Goal: Task Accomplishment & Management: Manage account settings

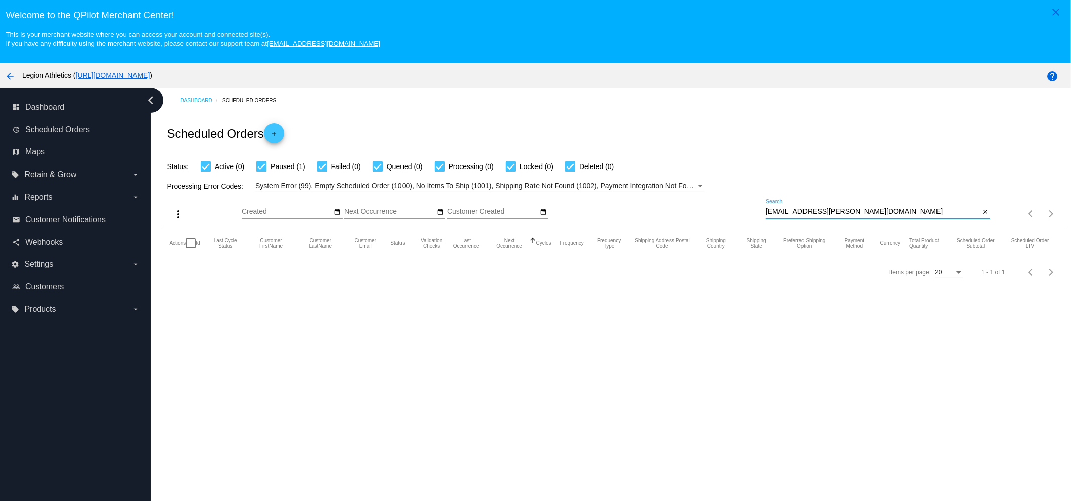
click at [938, 209] on input "[EMAIL_ADDRESS][PERSON_NAME][DOMAIN_NAME]" at bounding box center [873, 212] width 214 height 8
paste input "[PERSON_NAME].[PERSON_NAME]"
type input "[PERSON_NAME][EMAIL_ADDRESS][PERSON_NAME][DOMAIN_NAME]"
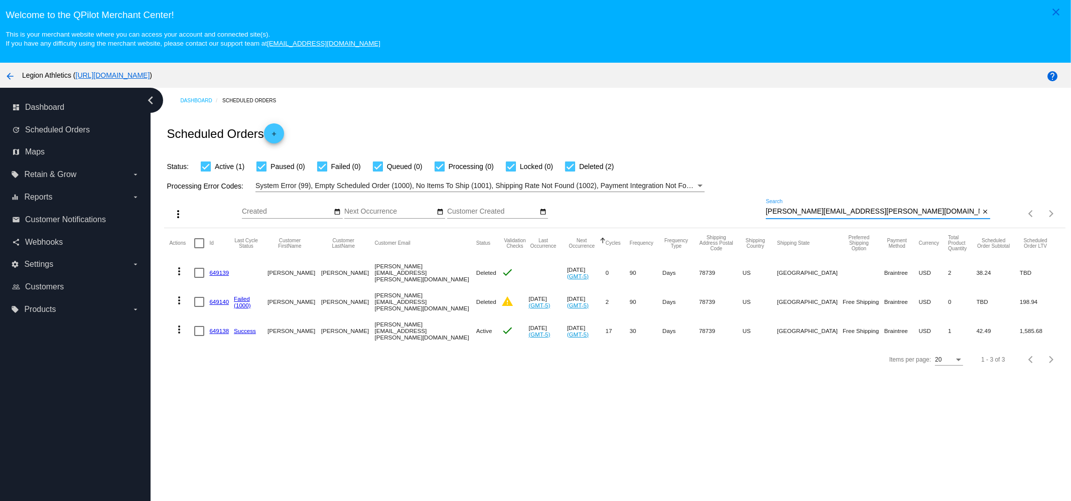
click at [213, 330] on link "649138" at bounding box center [219, 331] width 20 height 7
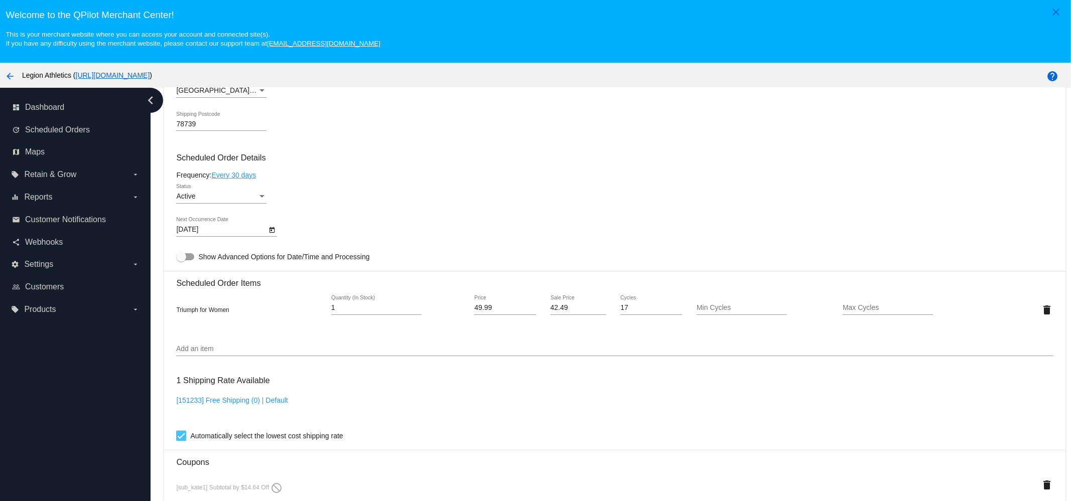
scroll to position [690, 0]
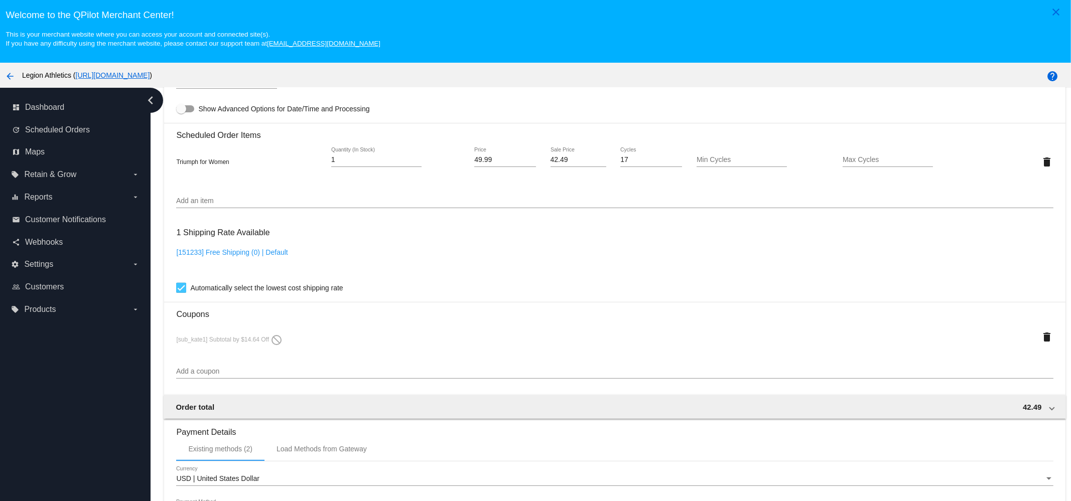
click at [266, 213] on div "Add an item" at bounding box center [614, 203] width 877 height 29
click at [268, 205] on input "Add an item" at bounding box center [614, 201] width 877 height 8
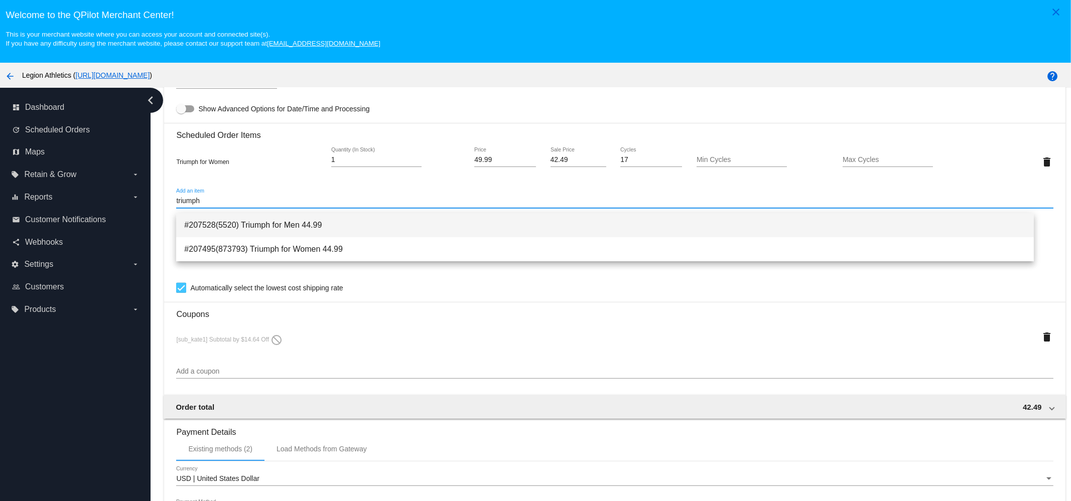
type input "triumph"
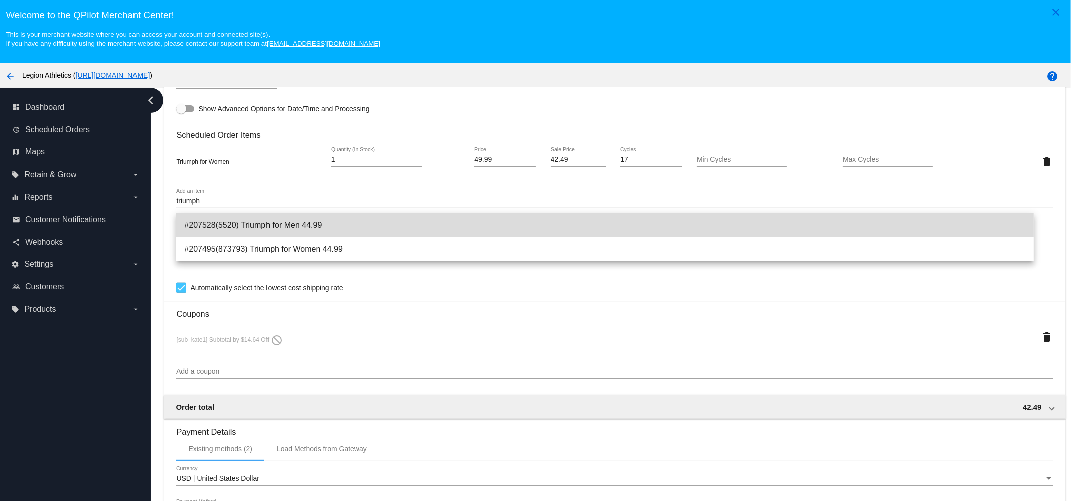
drag, startPoint x: 282, startPoint y: 222, endPoint x: 354, endPoint y: 208, distance: 73.7
click at [282, 222] on span "#207528(5520) Triumph for Men 44.99" at bounding box center [605, 225] width 842 height 24
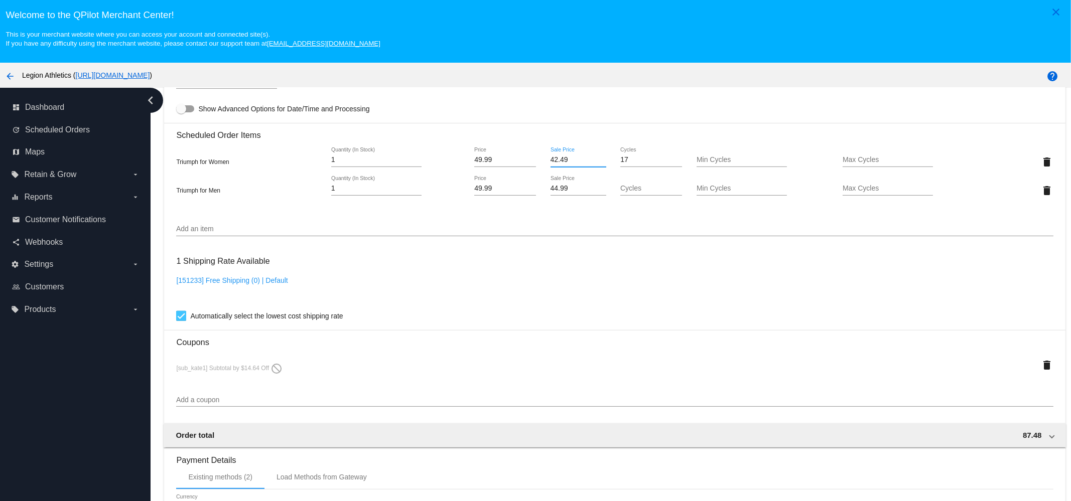
drag, startPoint x: 567, startPoint y: 164, endPoint x: 532, endPoint y: 164, distance: 34.1
click at [532, 164] on div "Triumph for Women 1 Quantity (In Stock) 49.99 Price 42.49 Sale Price 17 Cycles …" at bounding box center [614, 162] width 877 height 29
click at [569, 201] on mat-card "Customer 3942867: [PERSON_NAME] [PERSON_NAME][EMAIL_ADDRESS][PERSON_NAME][DOMAI…" at bounding box center [614, 170] width 901 height 1067
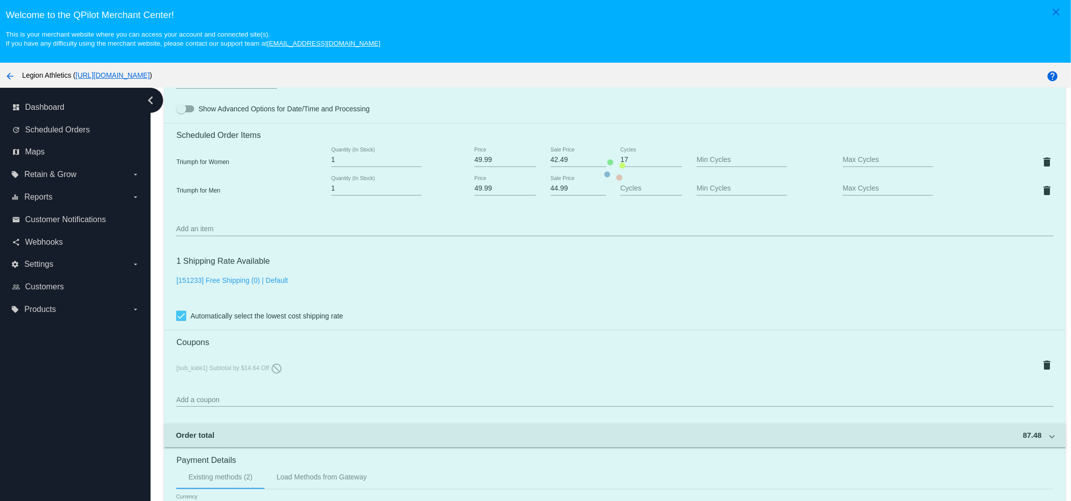
click at [567, 193] on mat-card "Customer 3942867: [PERSON_NAME] [PERSON_NAME][EMAIL_ADDRESS][PERSON_NAME][DOMAI…" at bounding box center [614, 170] width 901 height 1067
click at [562, 193] on mat-card "Customer 3942867: [PERSON_NAME] [PERSON_NAME][EMAIL_ADDRESS][PERSON_NAME][DOMAI…" at bounding box center [614, 170] width 901 height 1067
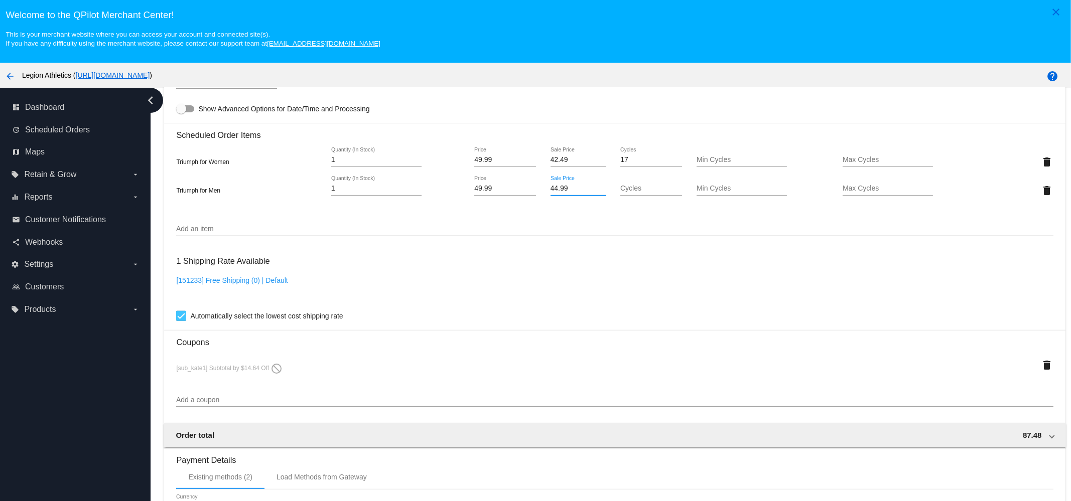
paste input "2.4"
type input "42.49"
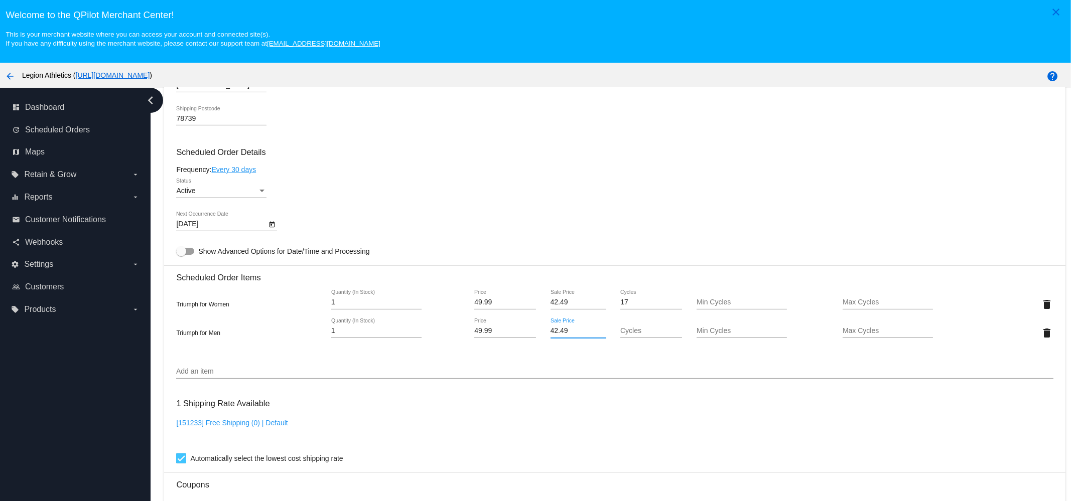
scroll to position [798, 0]
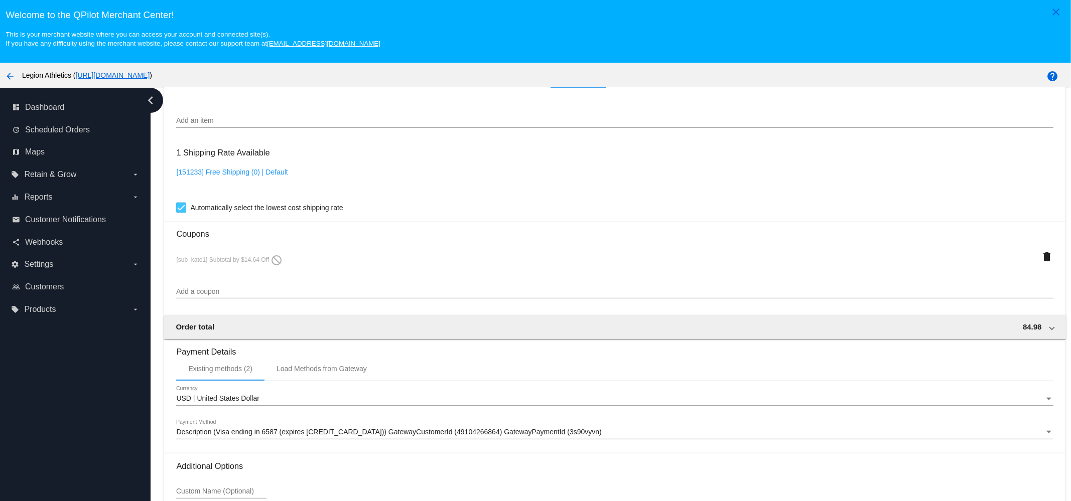
click at [1022, 268] on mat-card "Customer 3942867: [PERSON_NAME] [PERSON_NAME][EMAIL_ADDRESS][PERSON_NAME][DOMAI…" at bounding box center [614, 61] width 901 height 1067
click at [1041, 260] on mat-icon "delete" at bounding box center [1047, 257] width 12 height 12
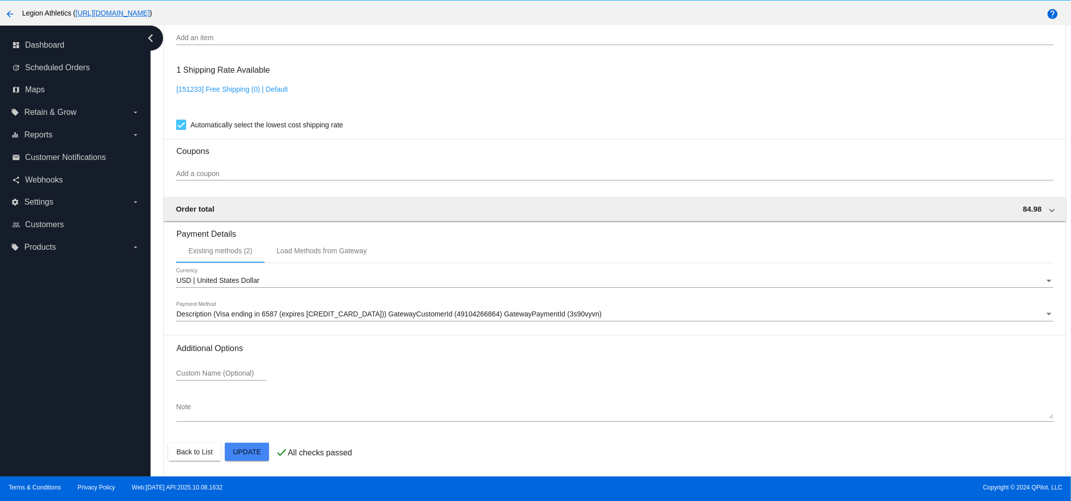
scroll to position [63, 0]
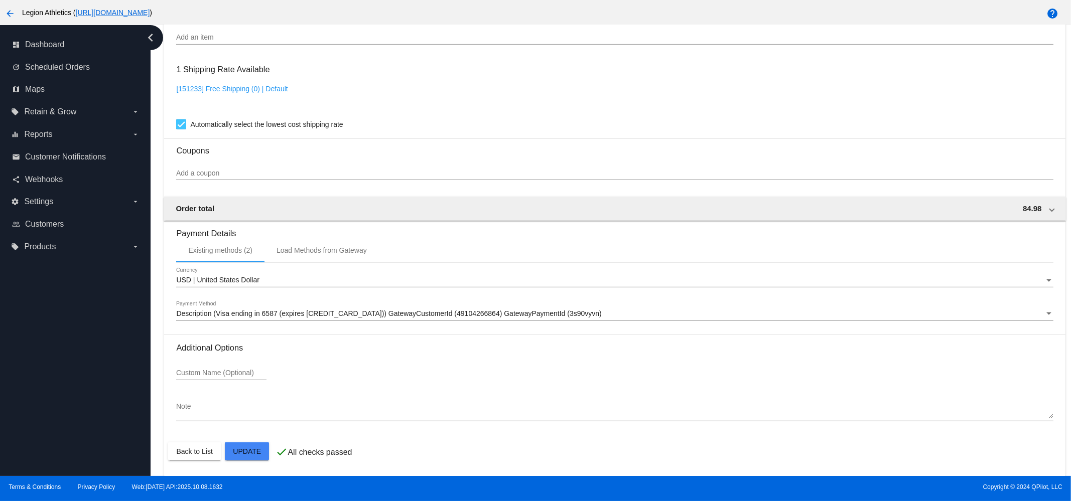
click at [221, 271] on div "USD | United States Dollar Currency" at bounding box center [614, 278] width 877 height 20
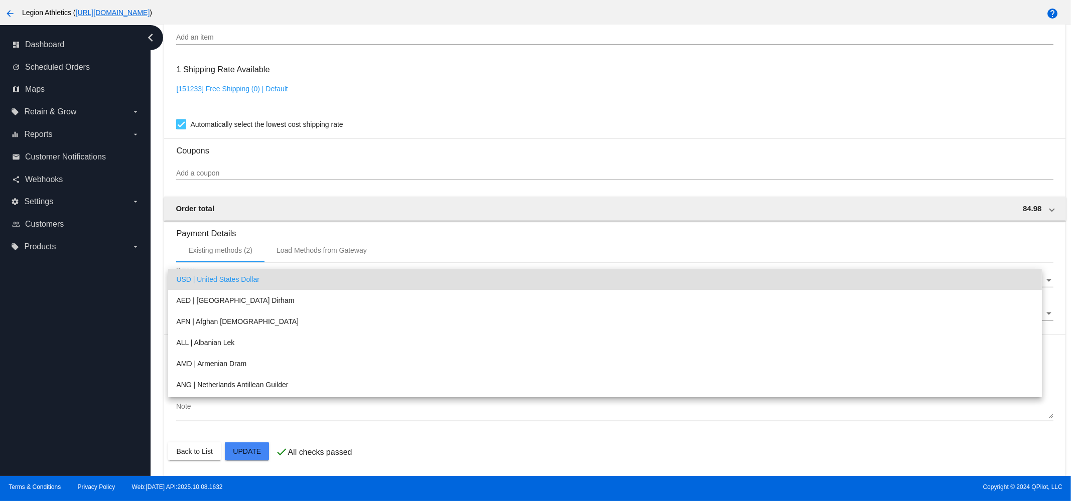
click at [250, 240] on div at bounding box center [535, 250] width 1071 height 501
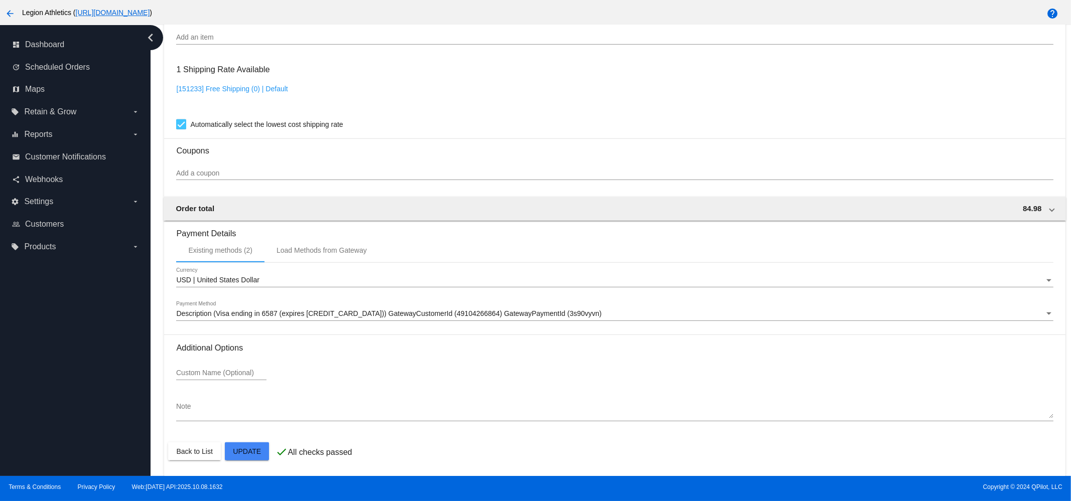
click at [210, 315] on span "Description (Visa ending in 6587 (expires [CREDIT_CARD_DATA])) GatewayCustomerI…" at bounding box center [388, 314] width 425 height 8
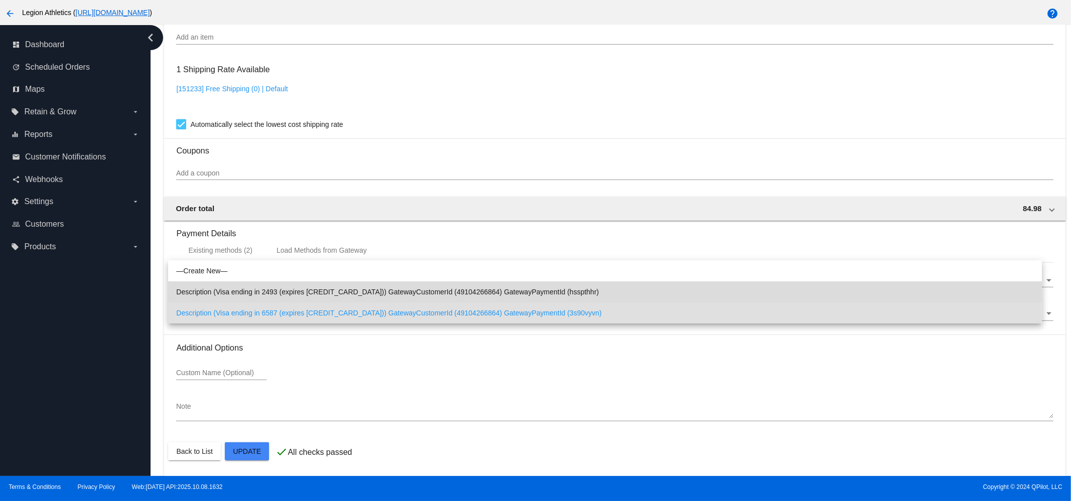
click at [229, 295] on span "Description (Visa ending in 2493 (expires [CREDIT_CARD_DATA])) GatewayCustomerI…" at bounding box center [605, 292] width 858 height 21
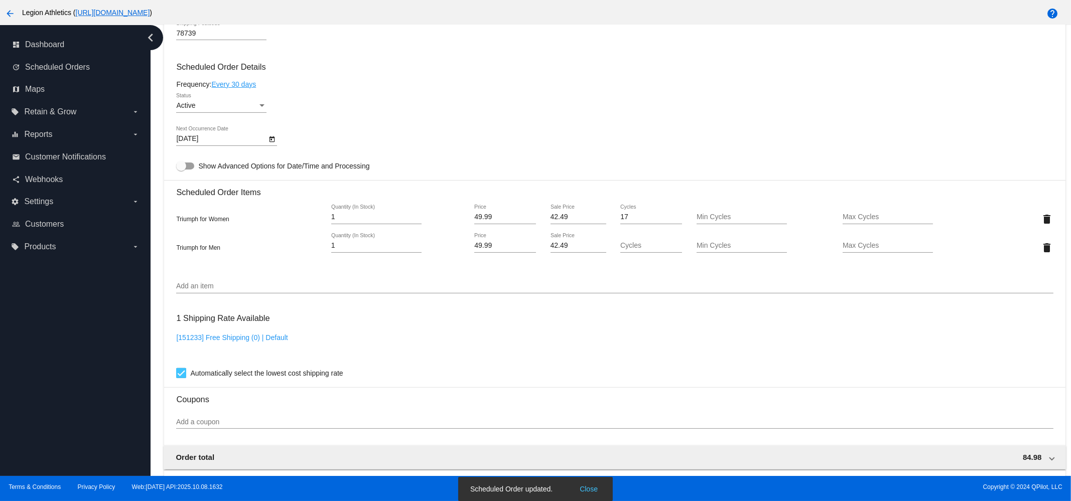
scroll to position [450, 0]
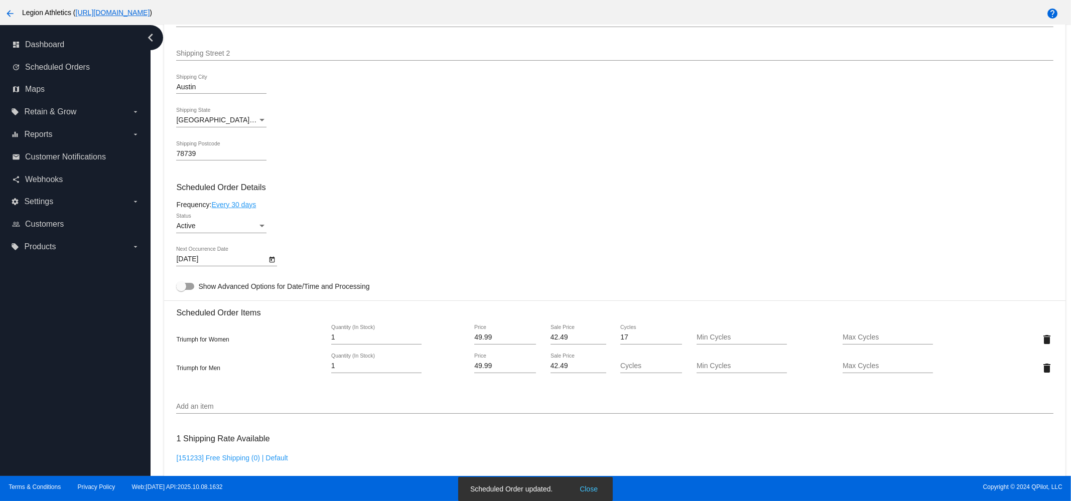
click at [274, 259] on icon "Open calendar" at bounding box center [271, 260] width 7 height 12
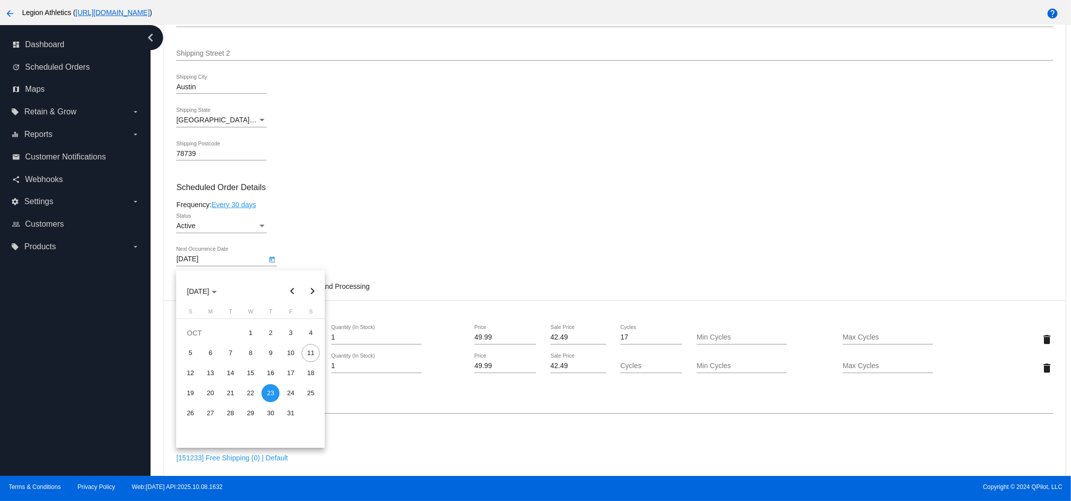
click at [314, 290] on button "Next month" at bounding box center [312, 292] width 20 height 20
click at [193, 357] on div "2" at bounding box center [190, 353] width 18 height 18
type input "[DATE]"
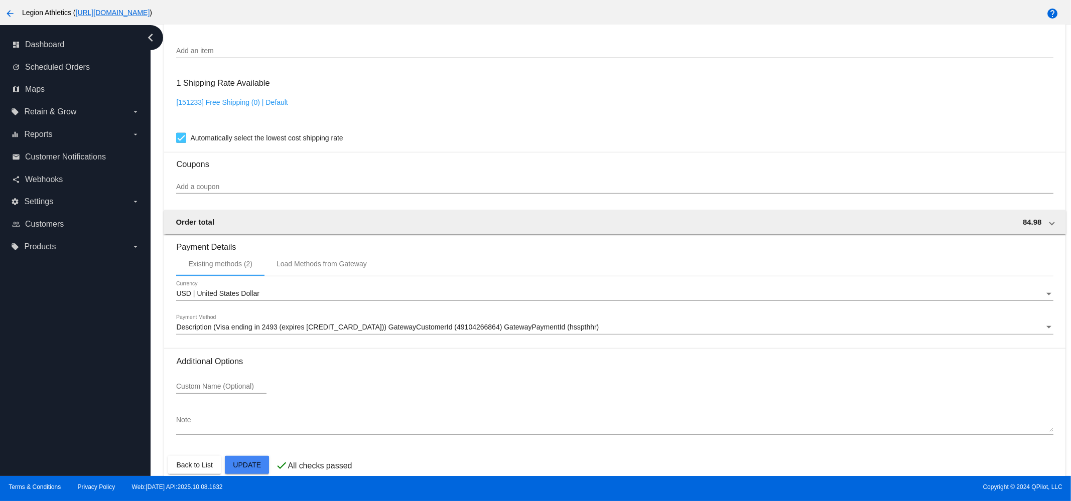
scroll to position [826, 0]
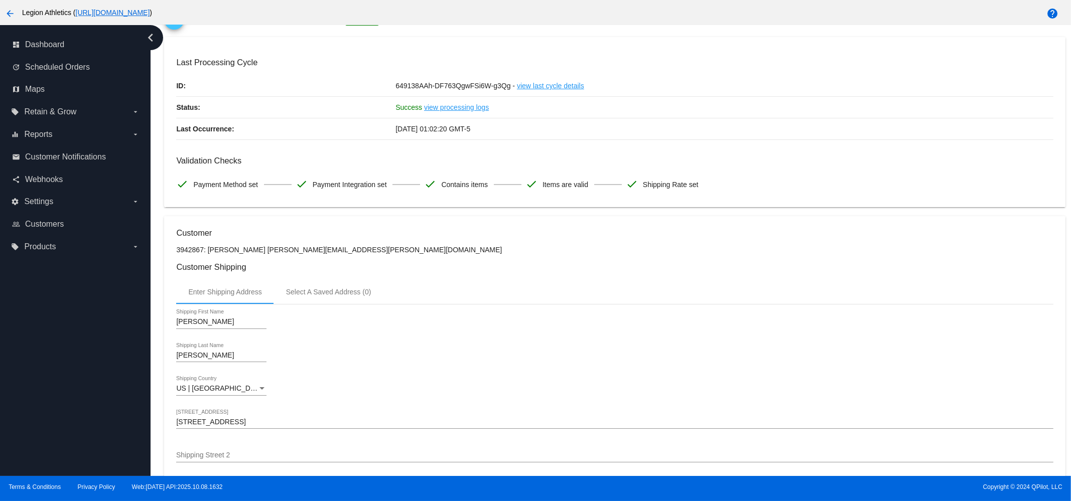
scroll to position [0, 0]
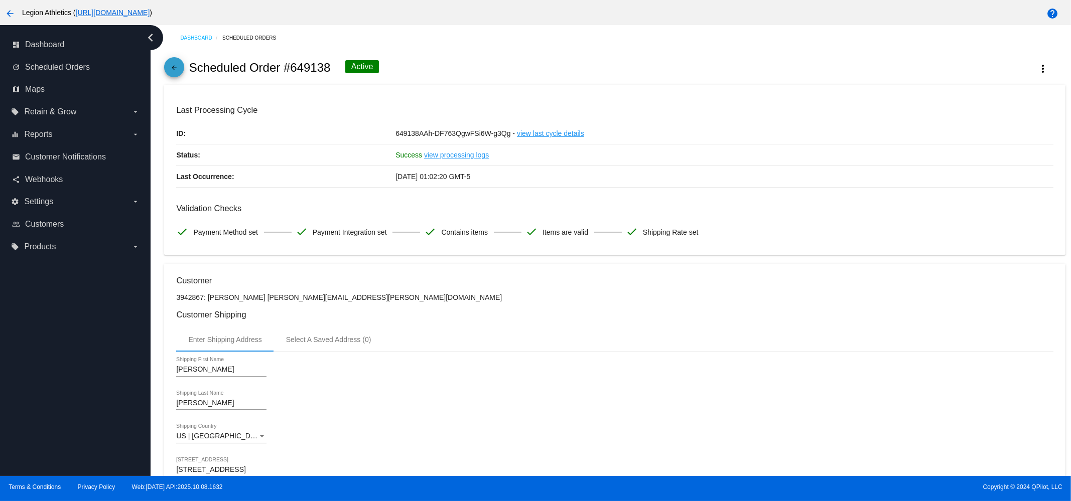
click at [174, 64] on mat-icon "arrow_back" at bounding box center [174, 70] width 12 height 12
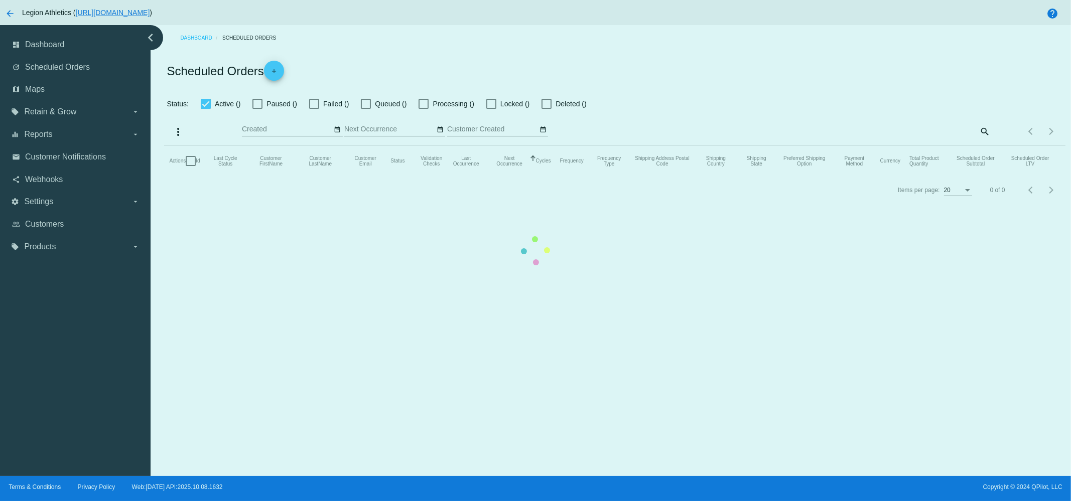
checkbox input "true"
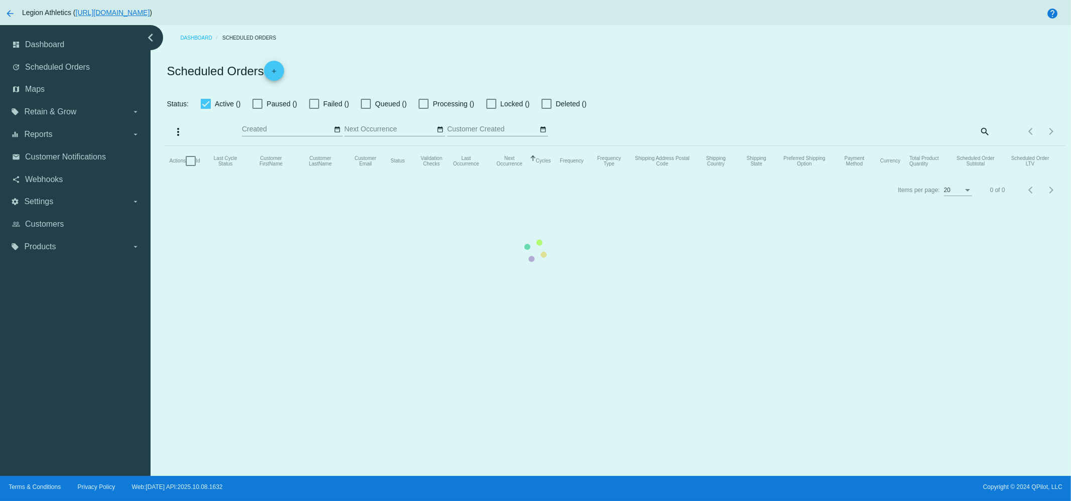
checkbox input "true"
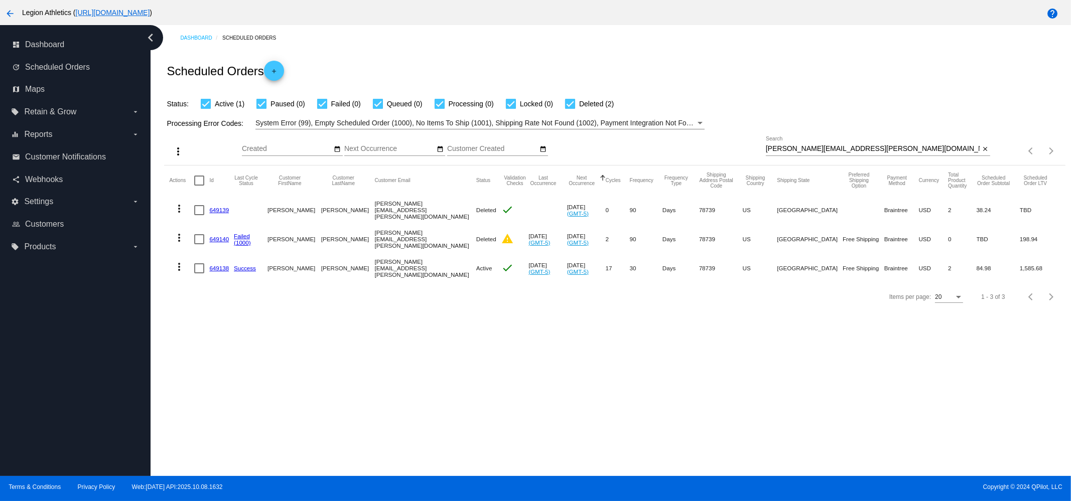
click at [835, 144] on div "[PERSON_NAME][EMAIL_ADDRESS][PERSON_NAME][DOMAIN_NAME] Search" at bounding box center [873, 146] width 214 height 20
click at [837, 151] on input "[PERSON_NAME][EMAIL_ADDRESS][PERSON_NAME][DOMAIN_NAME]" at bounding box center [873, 149] width 214 height 8
paste input "angiemoore0924"
type input "[EMAIL_ADDRESS][DOMAIN_NAME]"
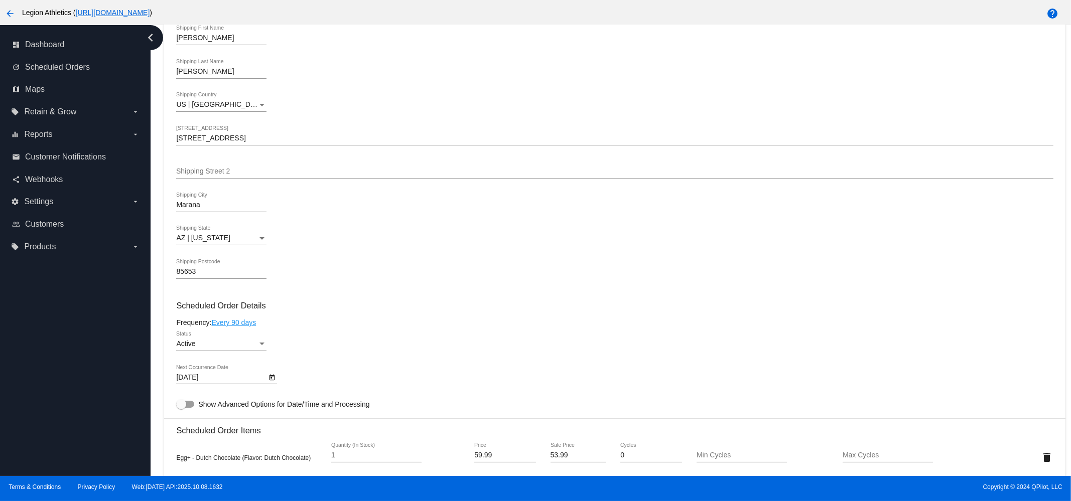
scroll to position [439, 0]
